Goal: Task Accomplishment & Management: Manage account settings

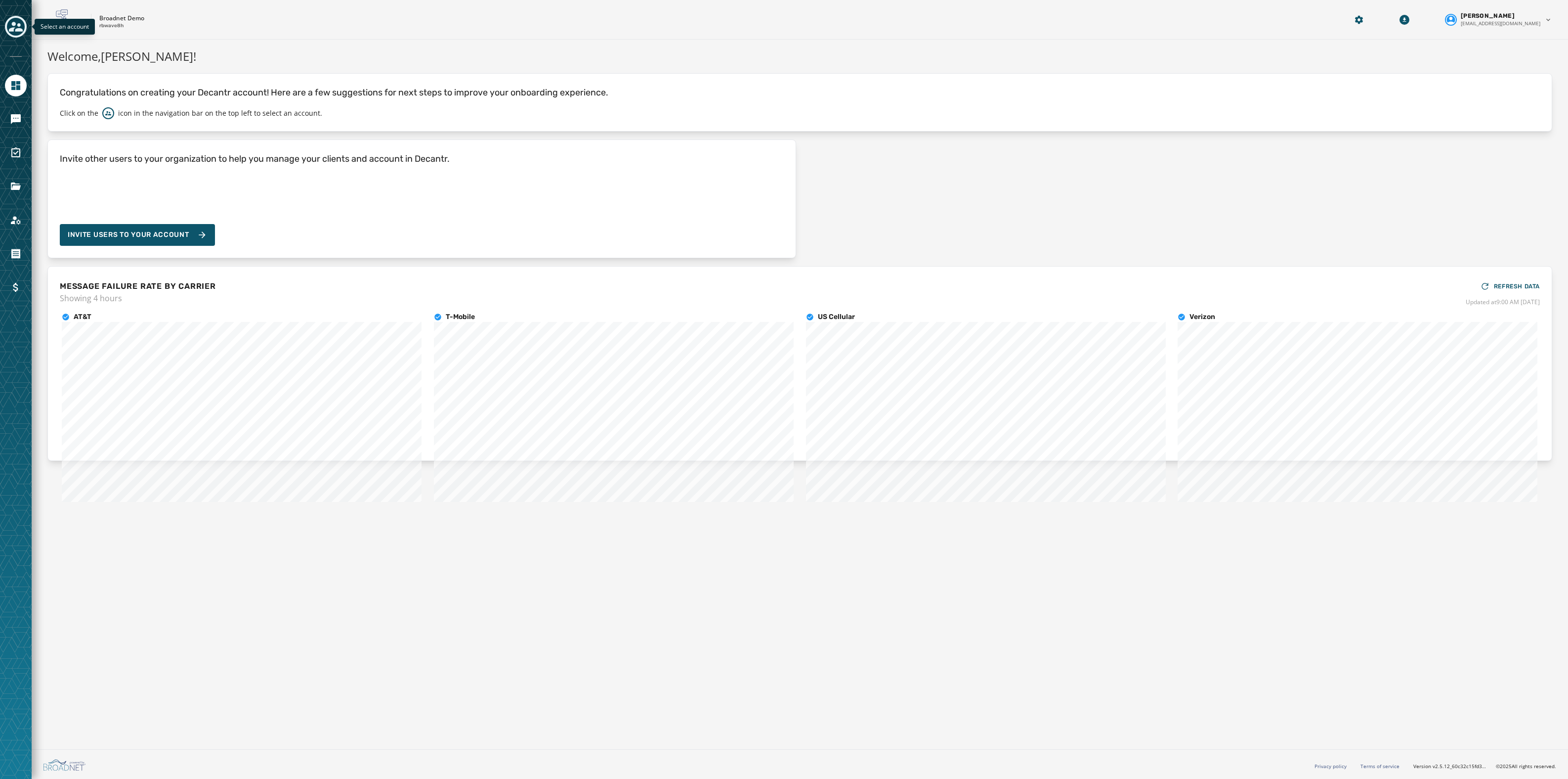
click at [19, 29] on icon "Toggle account select drawer" at bounding box center [16, 27] width 14 height 10
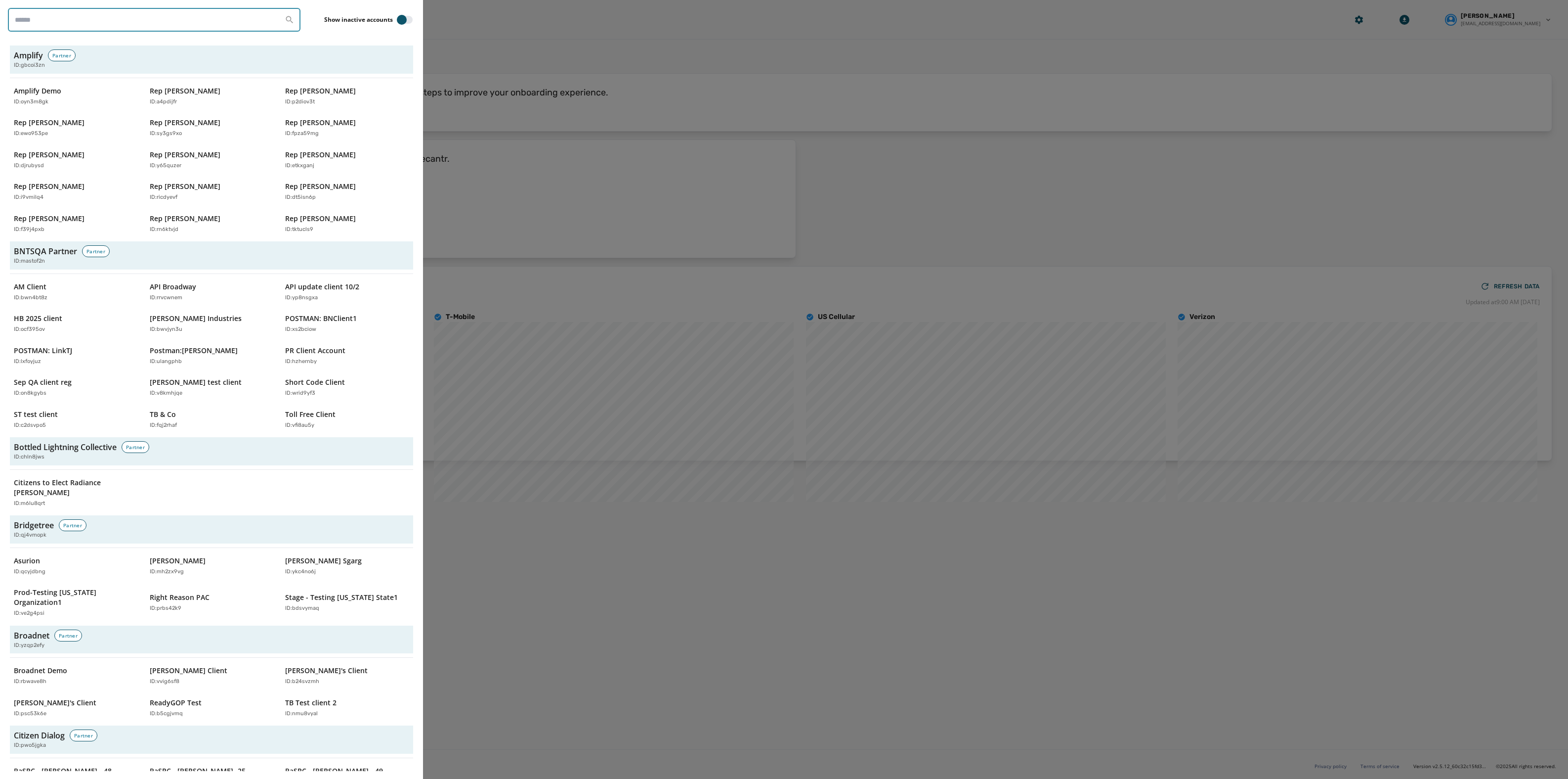
click at [19, 29] on input "search" at bounding box center [154, 19] width 293 height 24
click at [634, 61] on div at bounding box center [784, 389] width 1568 height 779
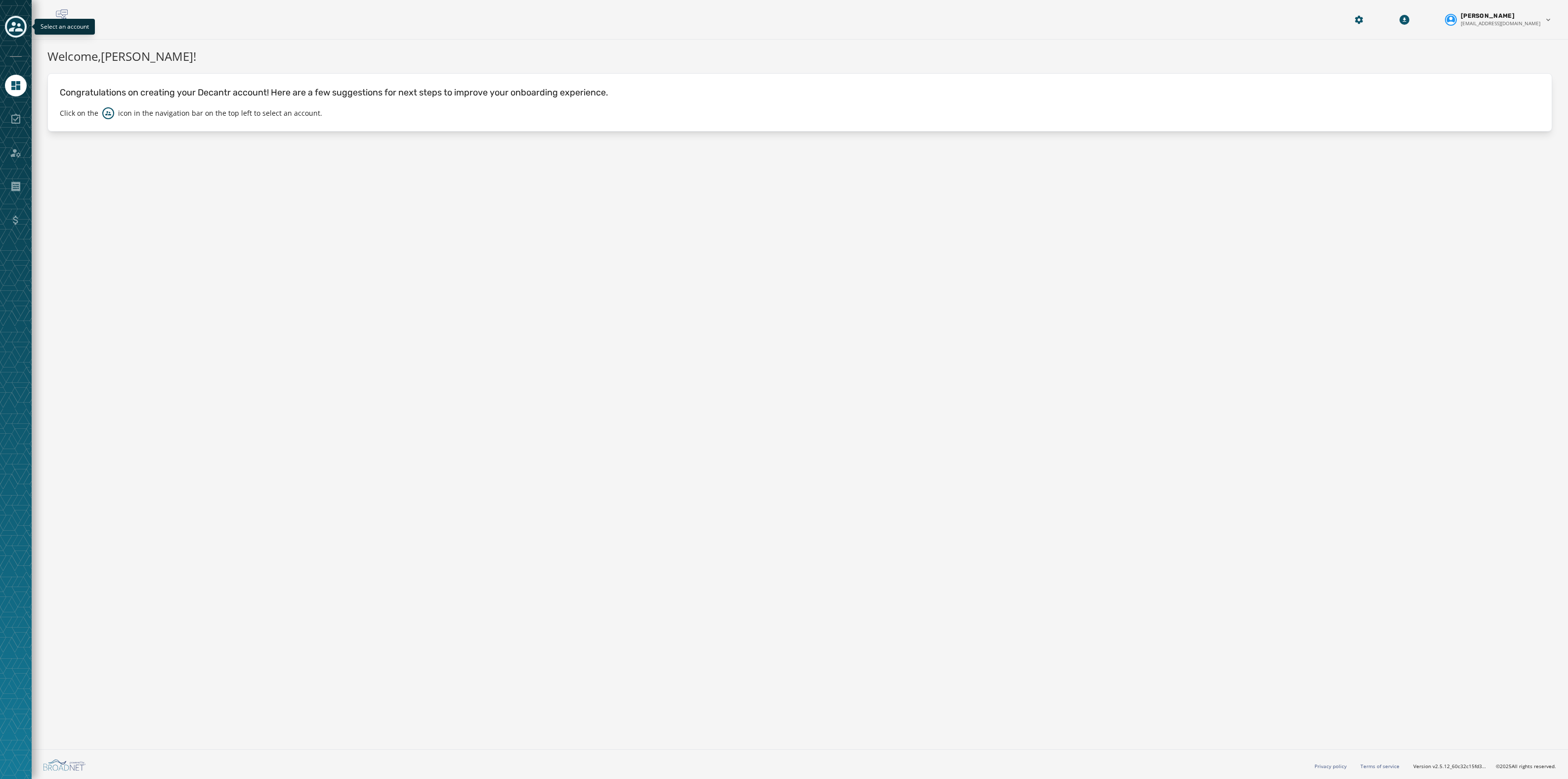
click at [25, 23] on button "Toggle account select drawer" at bounding box center [16, 27] width 22 height 22
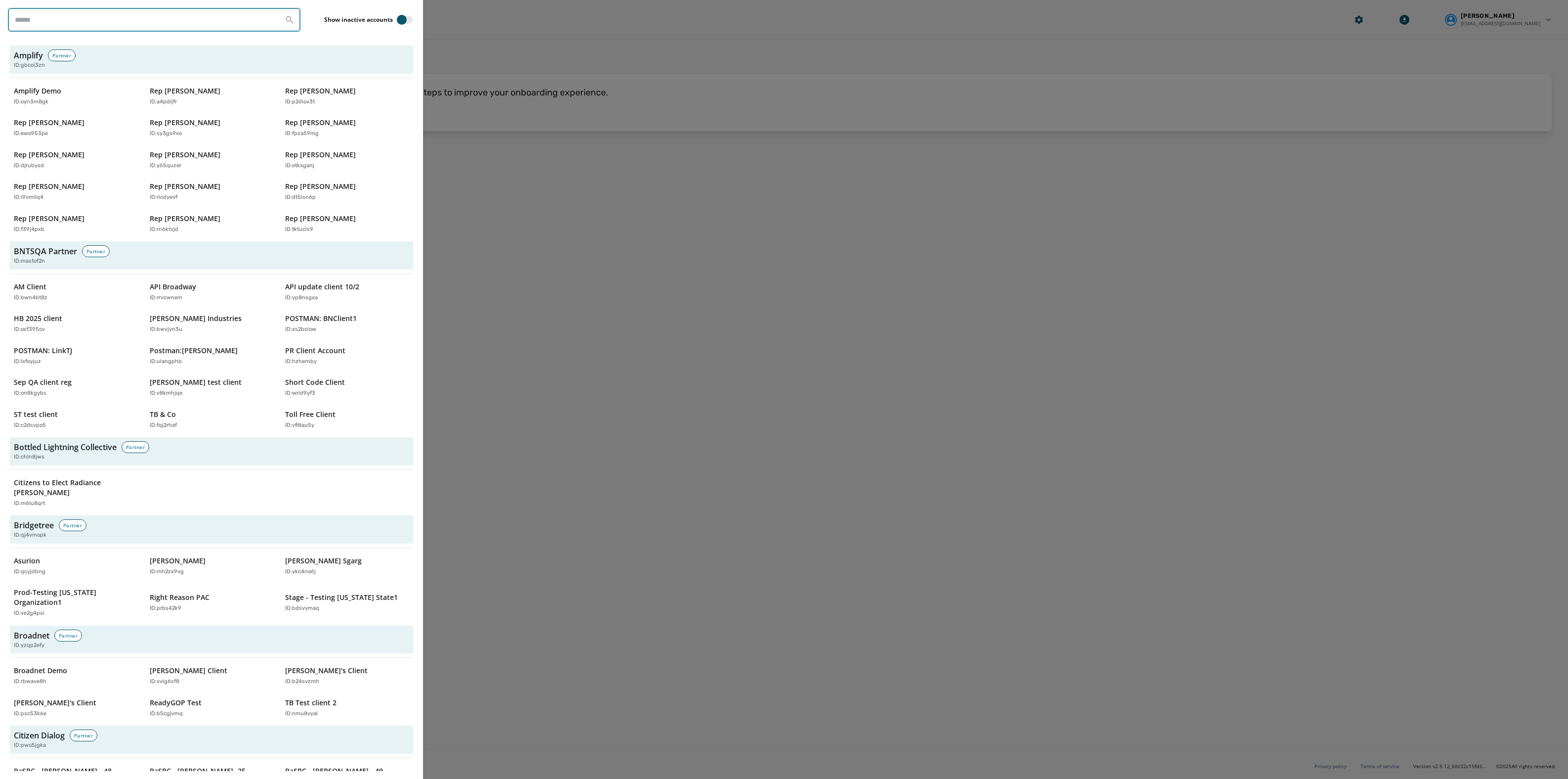
click at [58, 21] on input "search" at bounding box center [154, 19] width 293 height 24
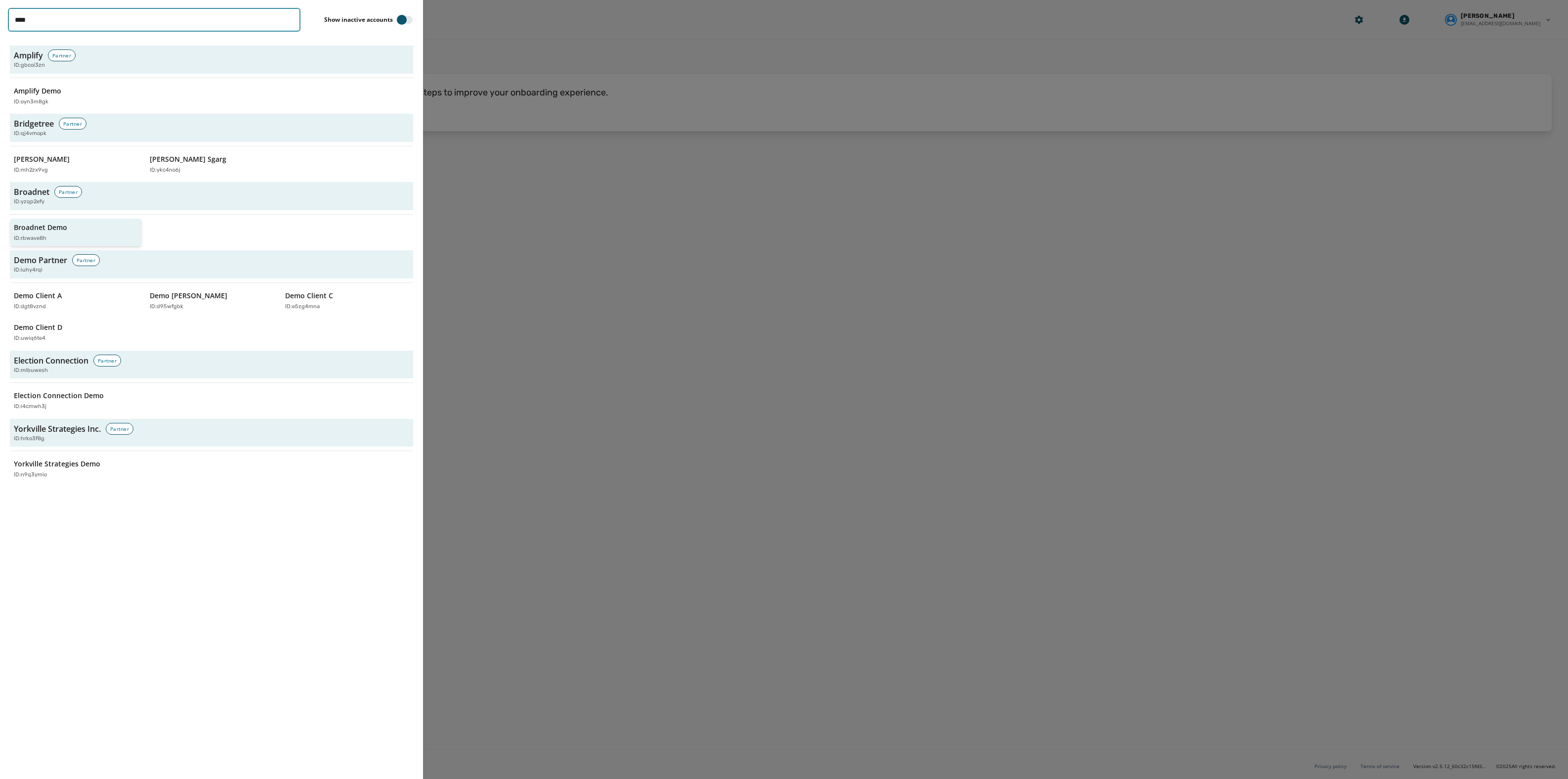
type input "****"
click at [38, 230] on p "Broadnet Demo" at bounding box center [41, 227] width 54 height 10
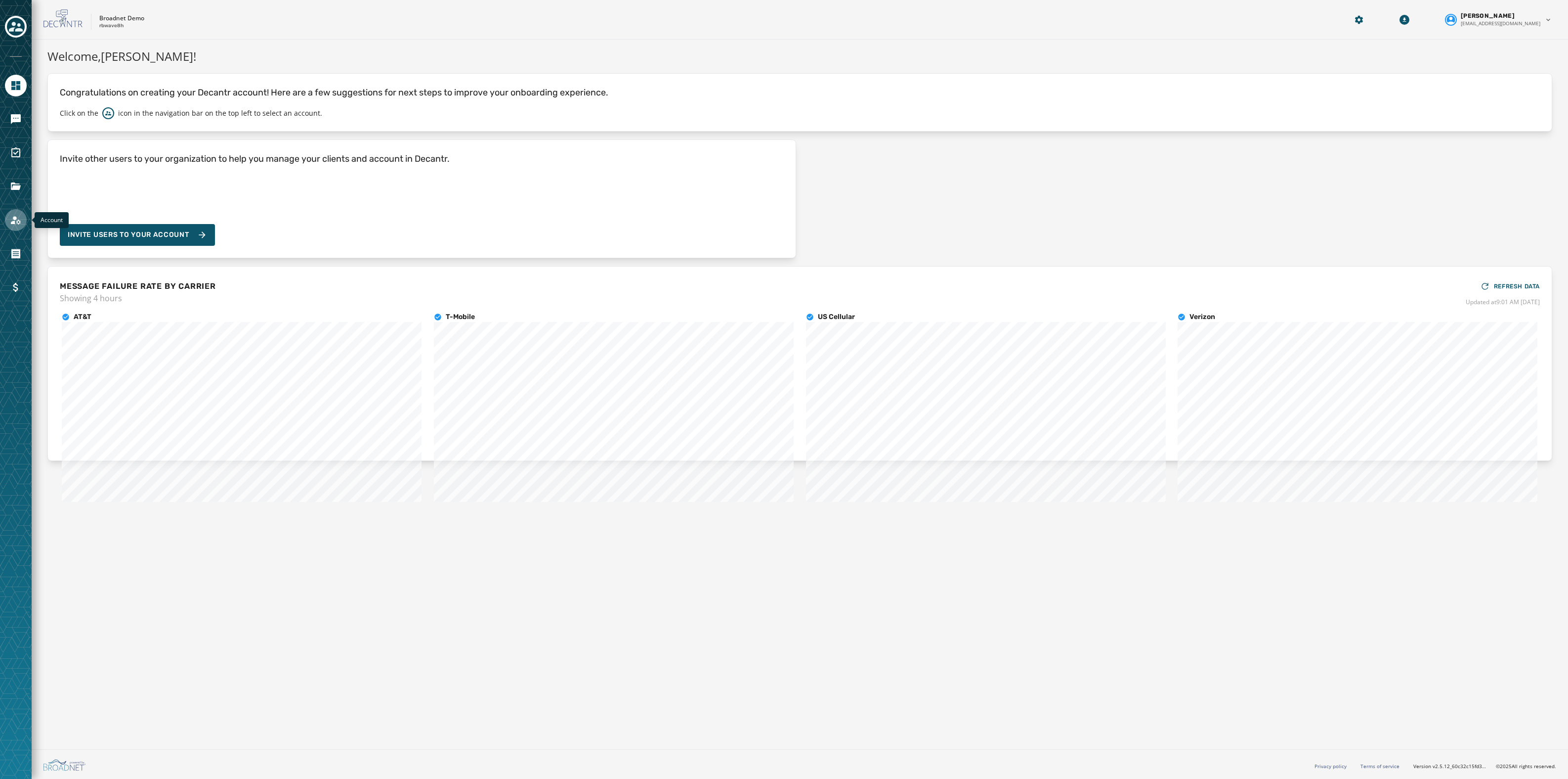
click at [19, 224] on icon "Navigate to Account" at bounding box center [16, 220] width 10 height 9
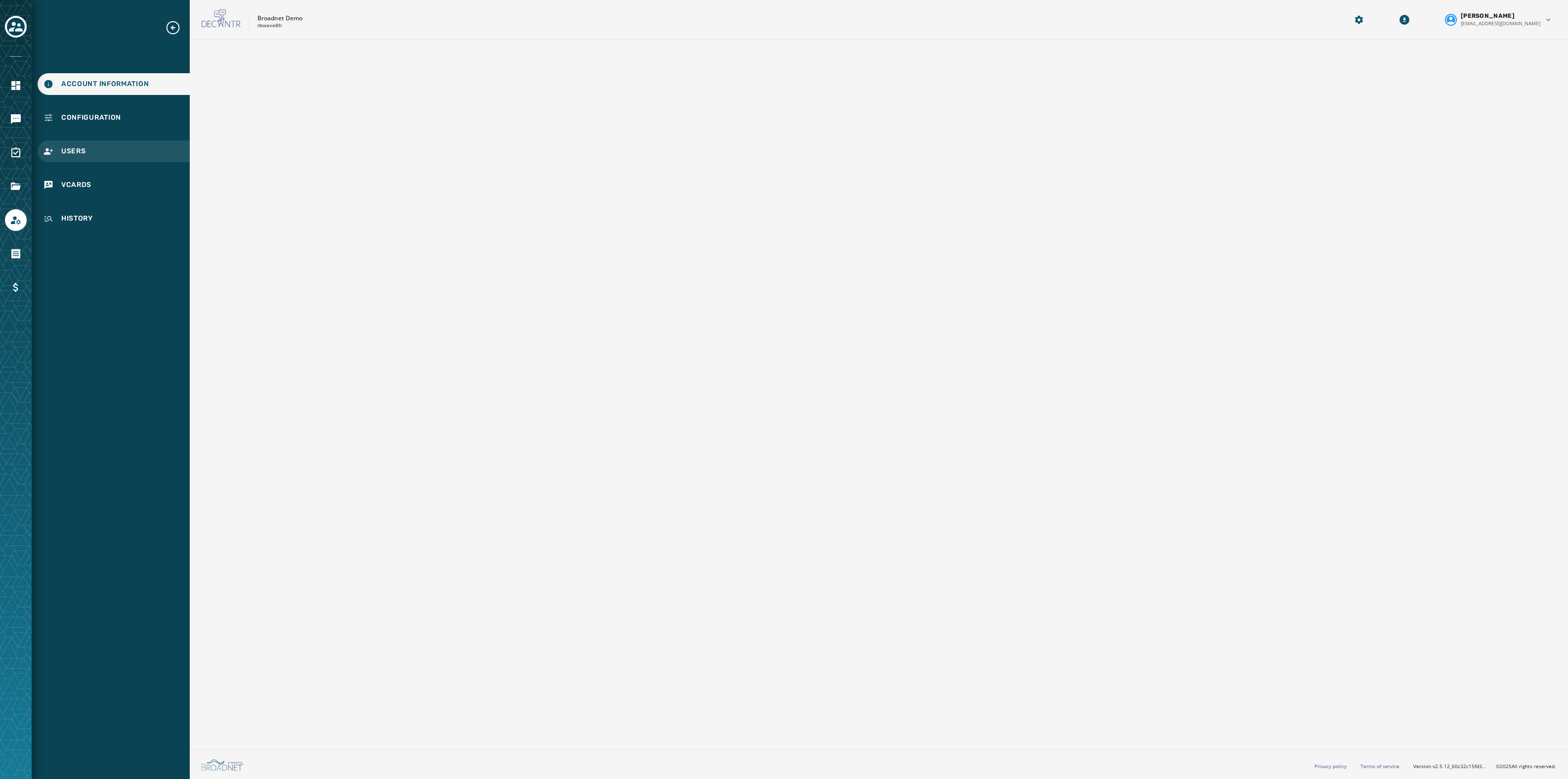
click at [82, 156] on span "Users" at bounding box center [74, 151] width 25 height 10
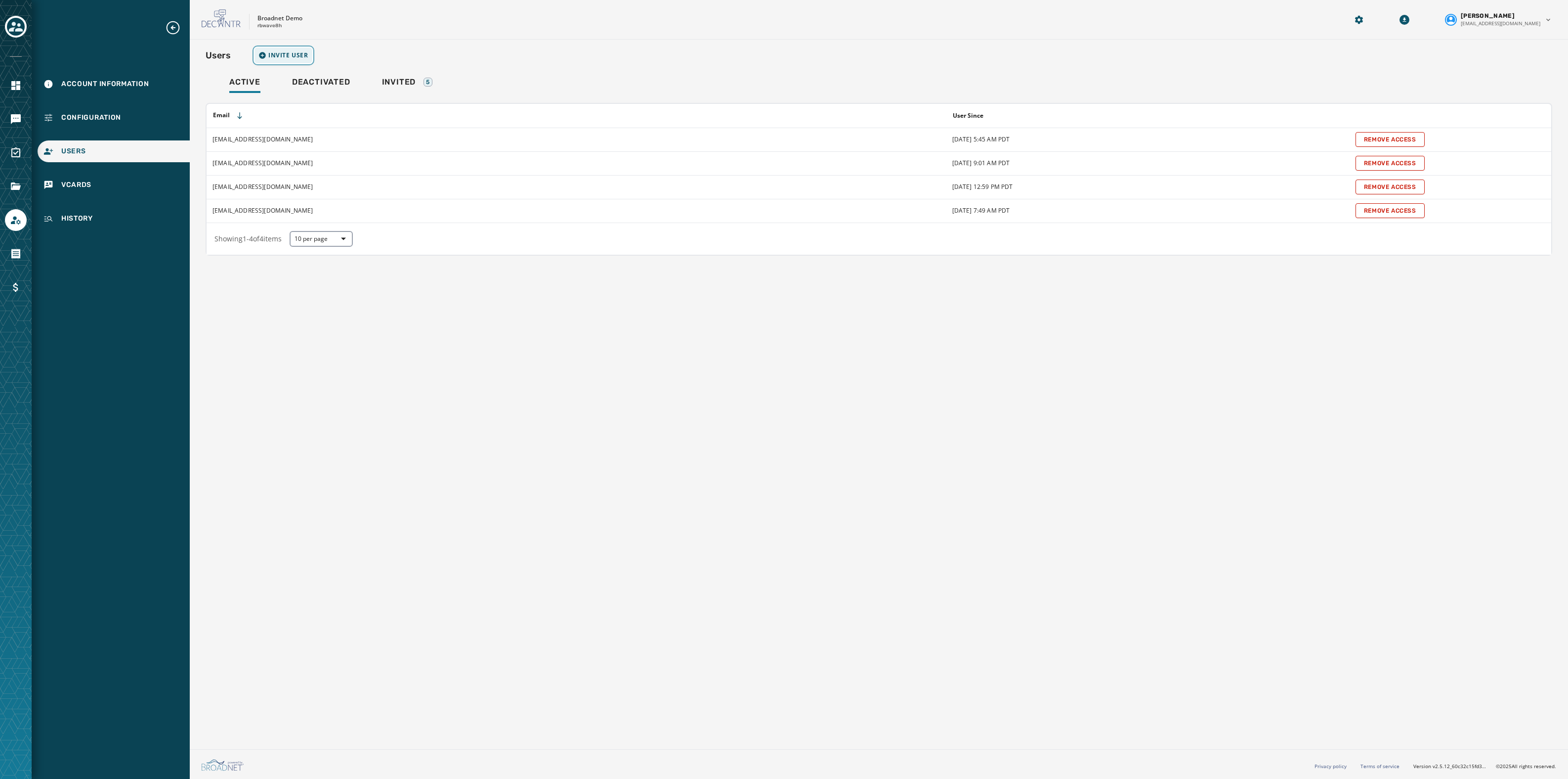
click at [293, 57] on span "Invite User" at bounding box center [289, 55] width 40 height 8
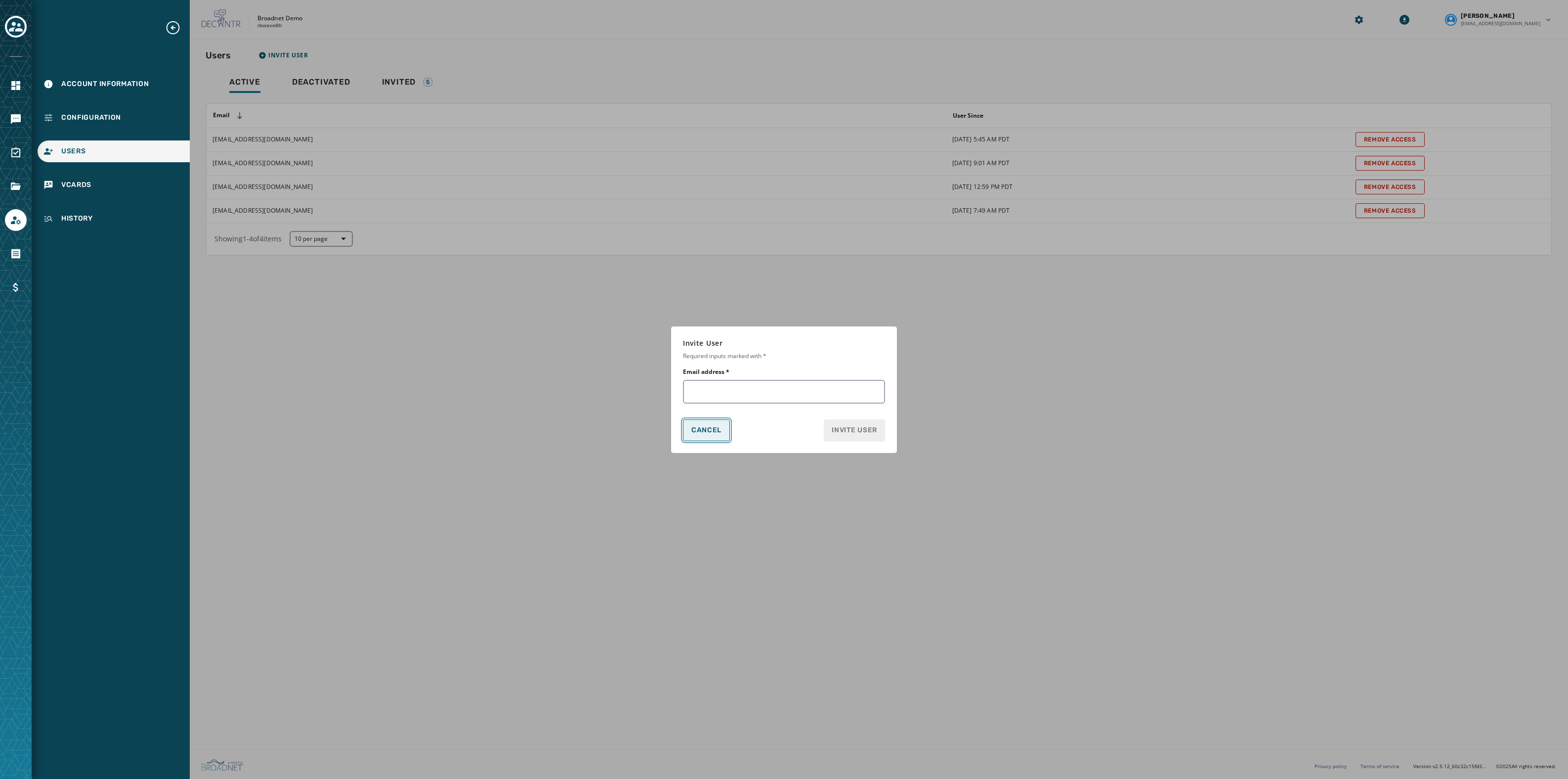
click at [704, 432] on span "Cancel" at bounding box center [707, 430] width 30 height 8
